Goal: Check status: Check status

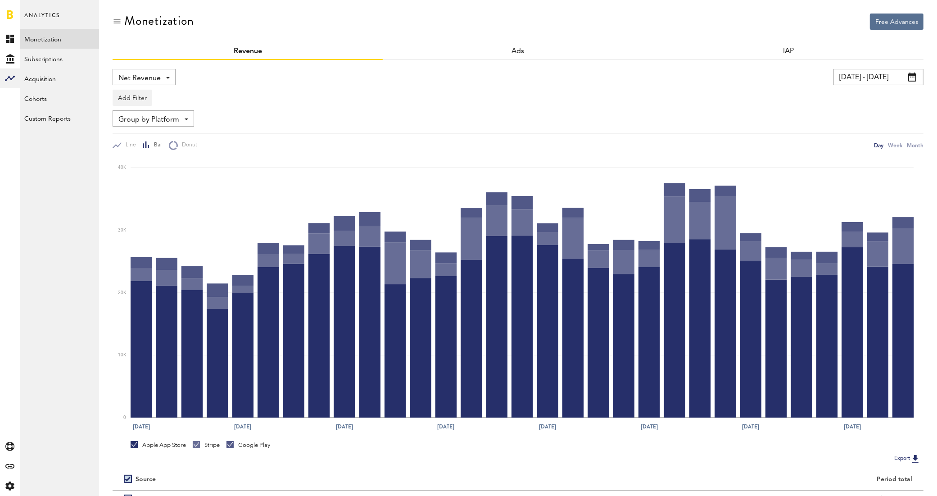
click at [8, 14] on link at bounding box center [10, 14] width 6 height 9
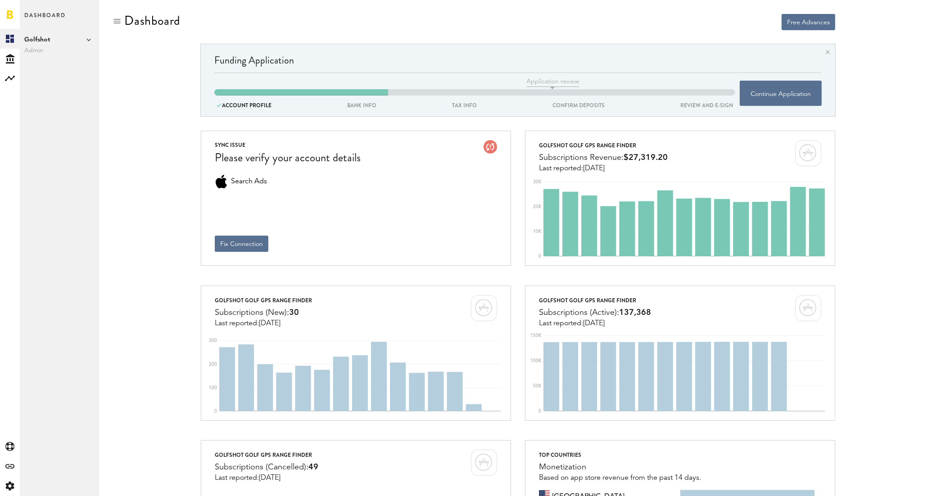
click at [89, 40] on icon at bounding box center [88, 39] width 5 height 5
click at [129, 77] on link "Swing by Swing Golf, Inc." at bounding box center [139, 81] width 70 height 16
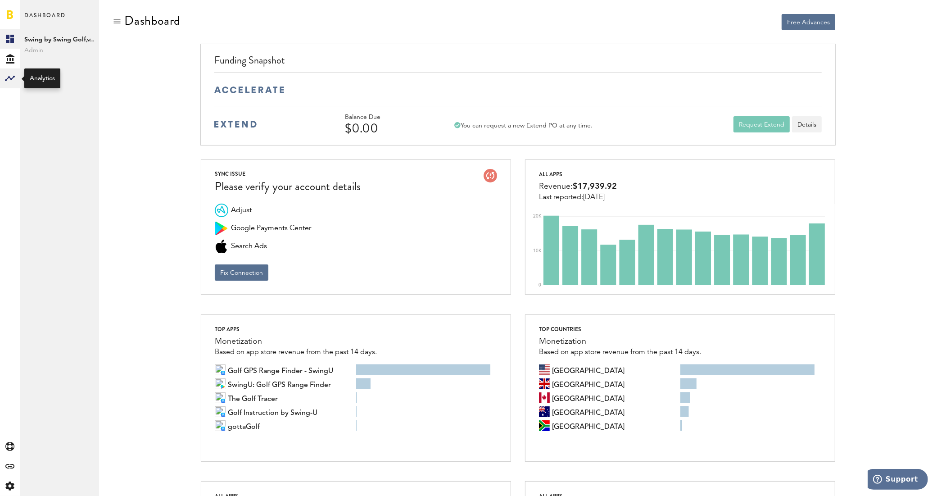
click at [10, 76] on rect at bounding box center [10, 78] width 11 height 11
click at [39, 44] on link "Monetization" at bounding box center [59, 39] width 79 height 20
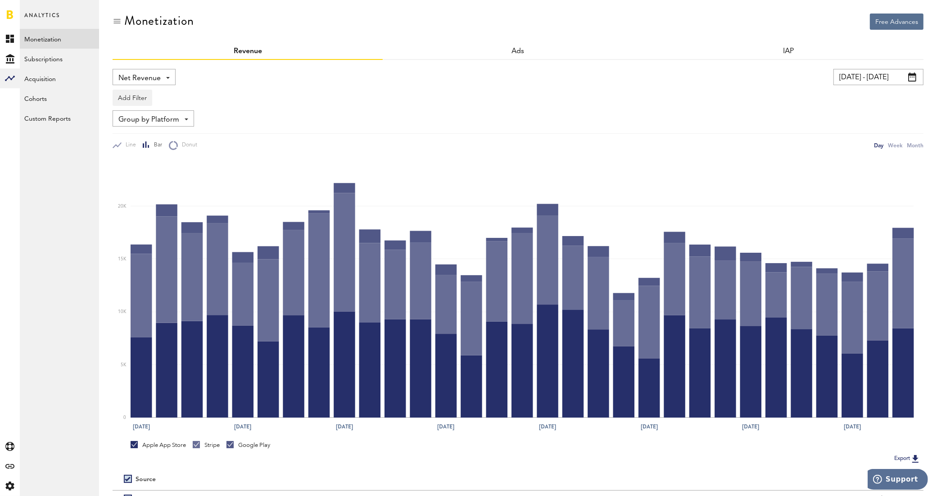
click at [870, 79] on input "[DATE] - [DATE]" at bounding box center [878, 77] width 90 height 16
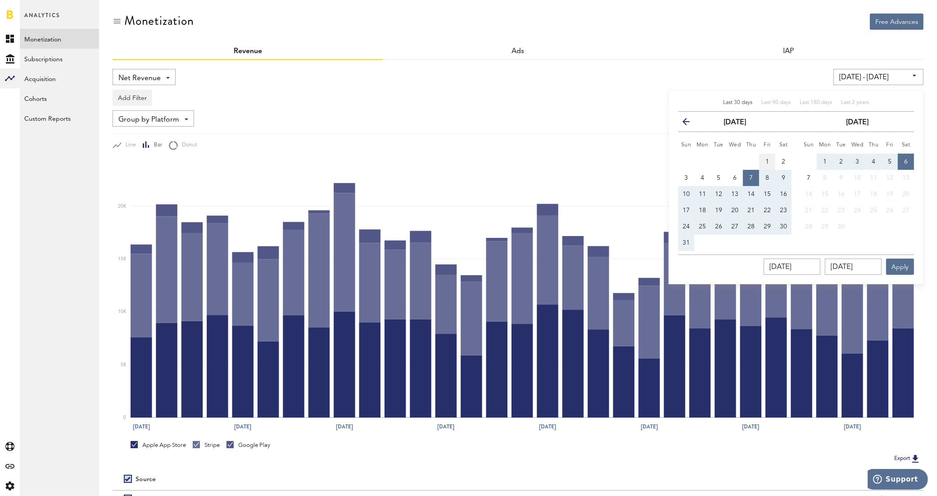
click at [765, 163] on span "1" at bounding box center [767, 161] width 4 height 6
type input "[DATE] - [DATE]"
type input "[DATE]"
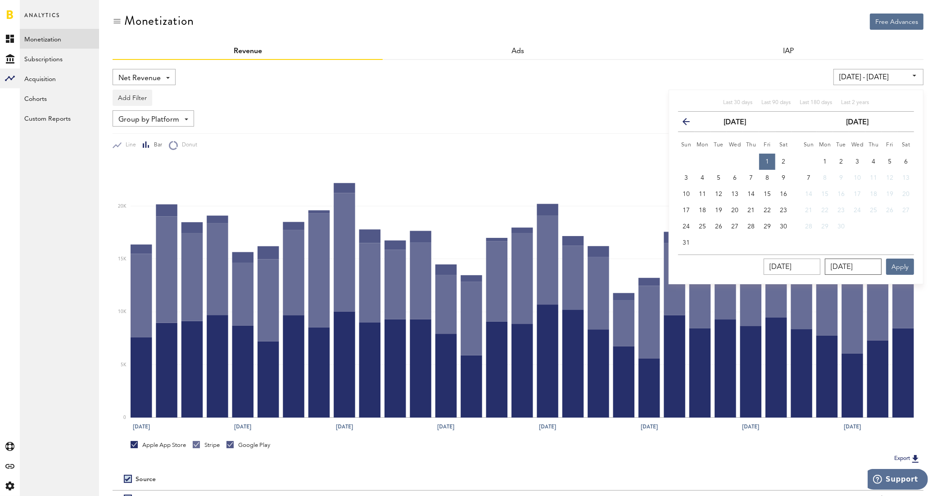
click at [846, 266] on input "[DATE]" at bounding box center [853, 266] width 57 height 16
click at [680, 242] on button "31" at bounding box center [686, 242] width 16 height 16
type input "[DATE] - [DATE]"
type input "[DATE]"
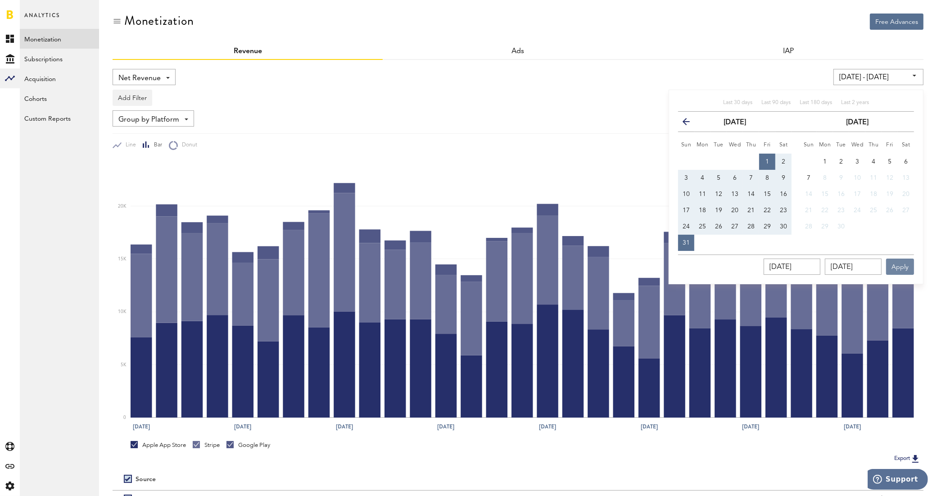
click at [903, 267] on button "Apply" at bounding box center [900, 266] width 28 height 16
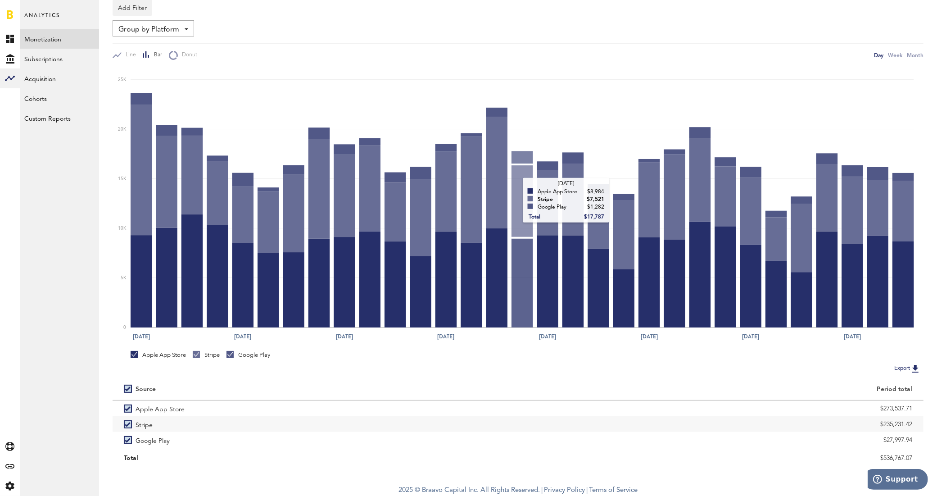
scroll to position [91, 0]
